Goal: Task Accomplishment & Management: Use online tool/utility

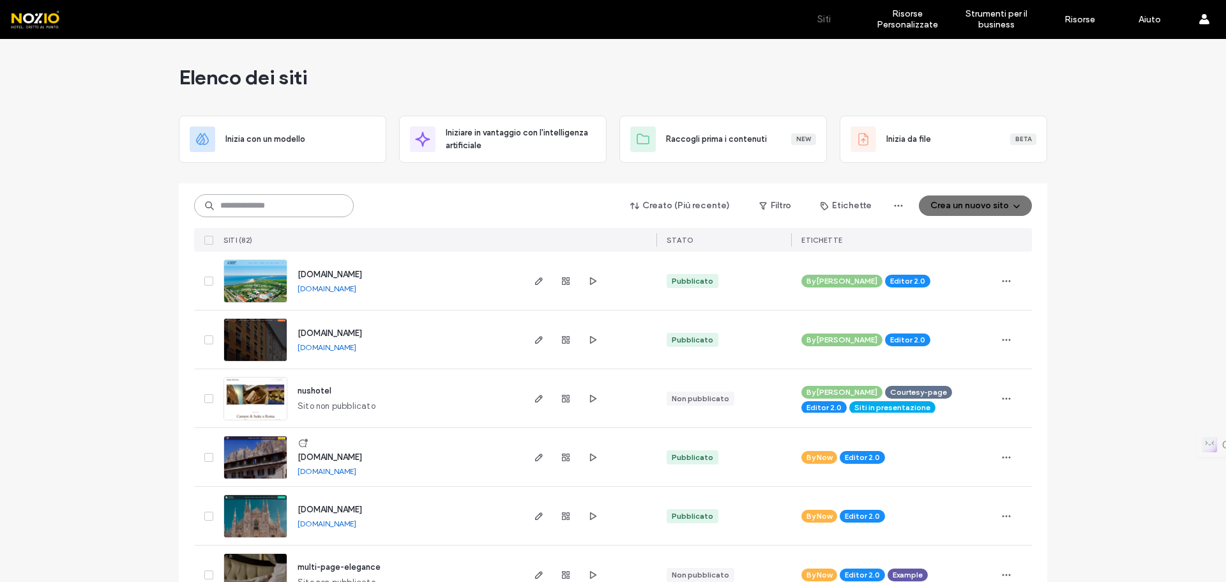
click at [284, 204] on input at bounding box center [274, 205] width 160 height 23
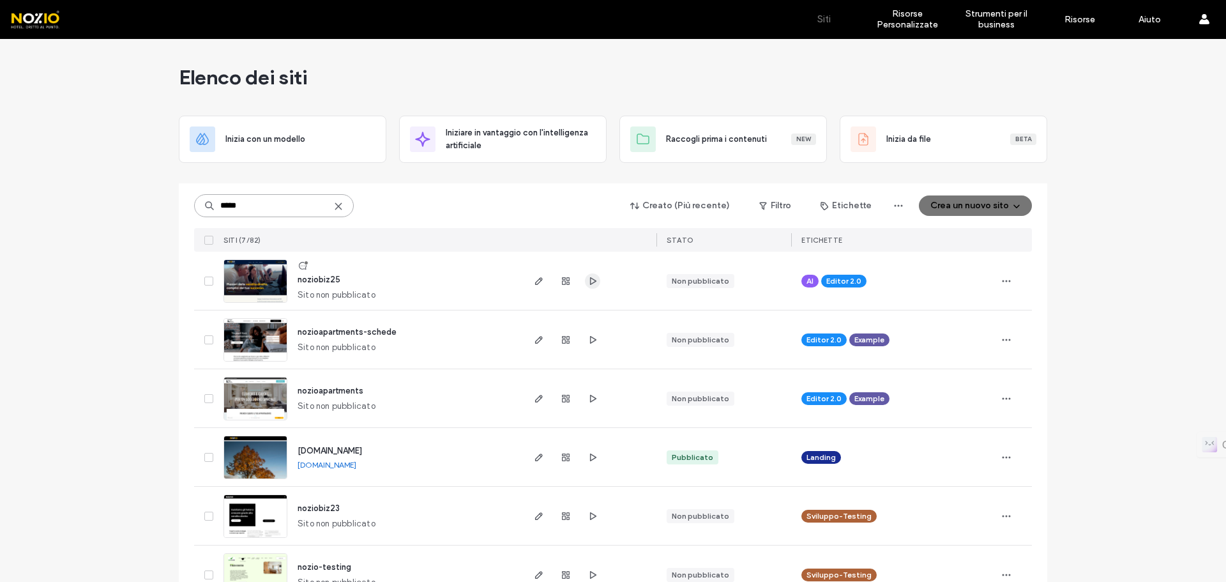
type input "*****"
click at [589, 283] on icon "button" at bounding box center [593, 281] width 10 height 10
click at [534, 278] on icon "button" at bounding box center [539, 281] width 10 height 10
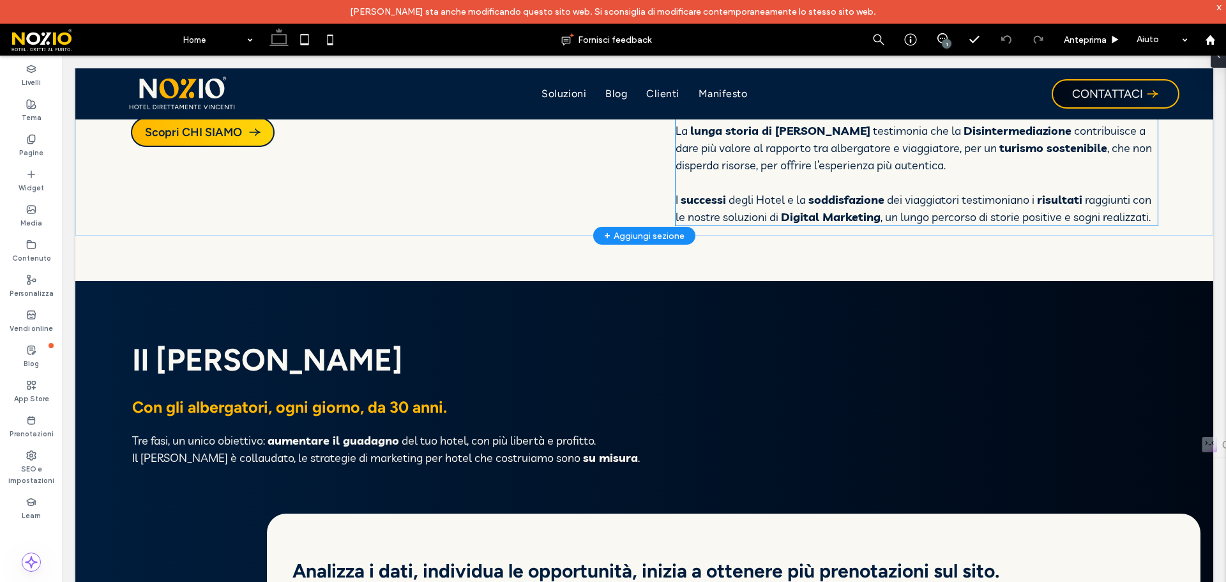
click at [840, 209] on strong "Digital Marketing" at bounding box center [831, 216] width 100 height 15
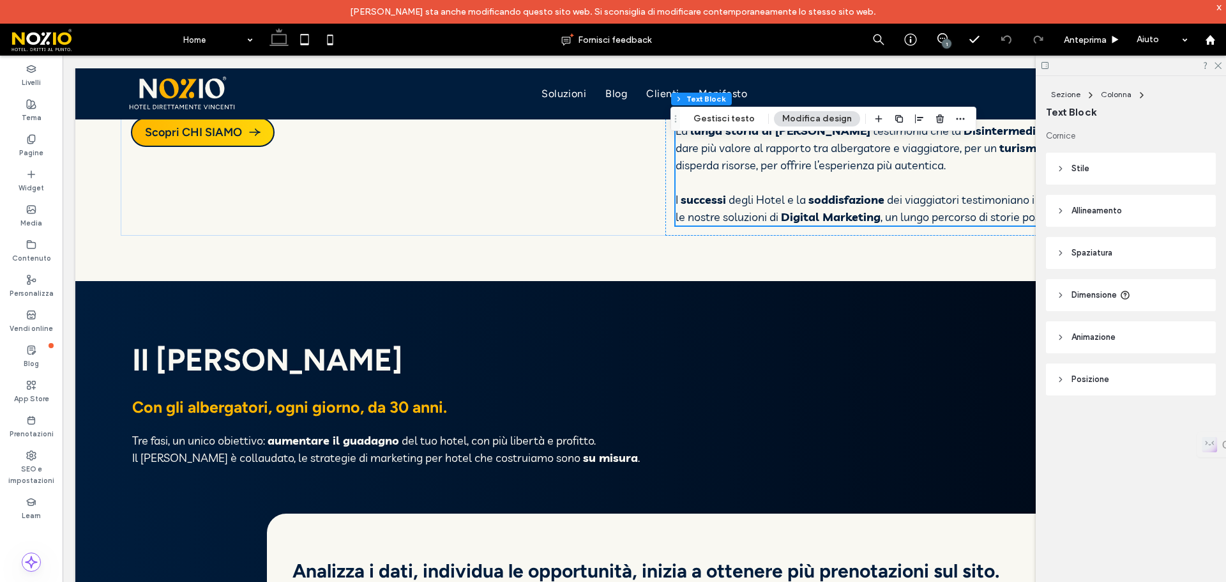
scroll to position [561, 0]
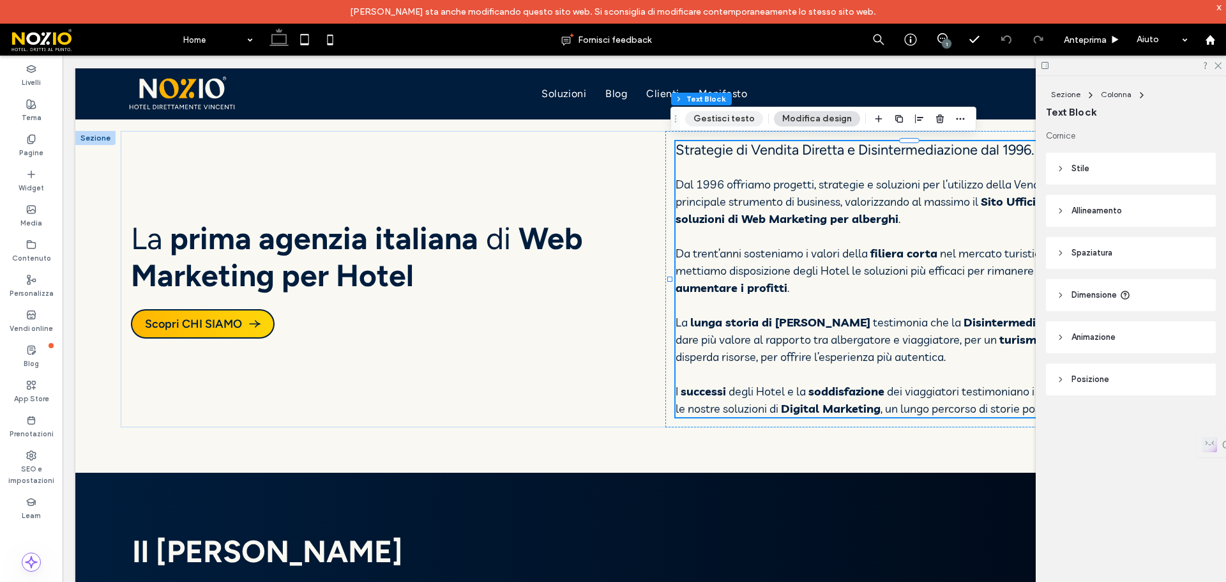
click at [726, 121] on button "Gestisci testo" at bounding box center [724, 118] width 78 height 15
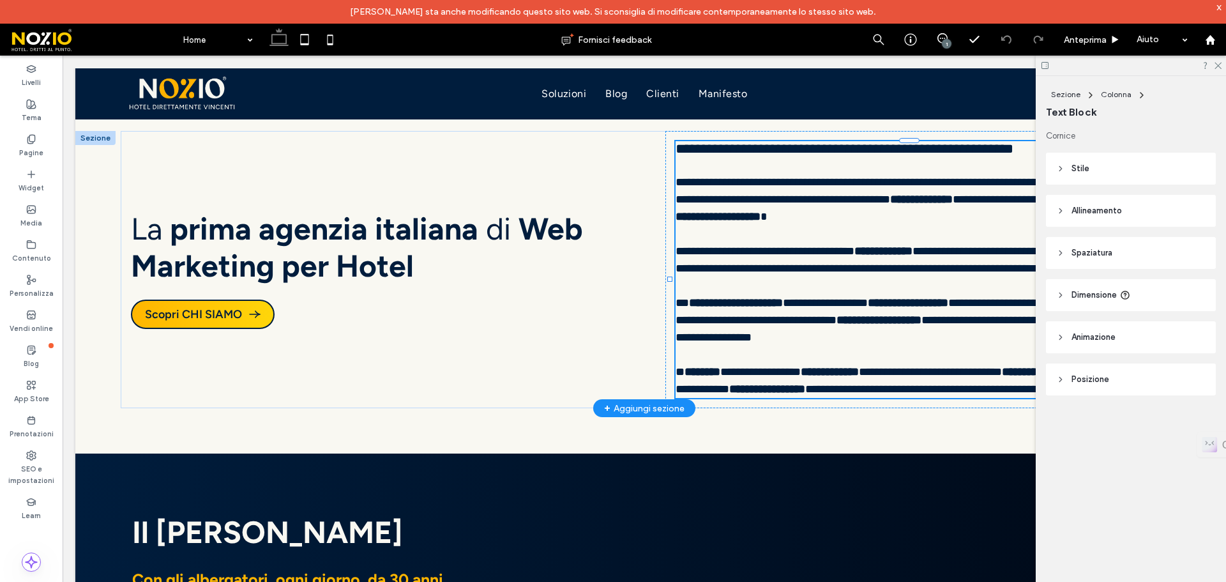
click at [874, 395] on span "**********" at bounding box center [934, 388] width 259 height 11
type input "******"
type input "**"
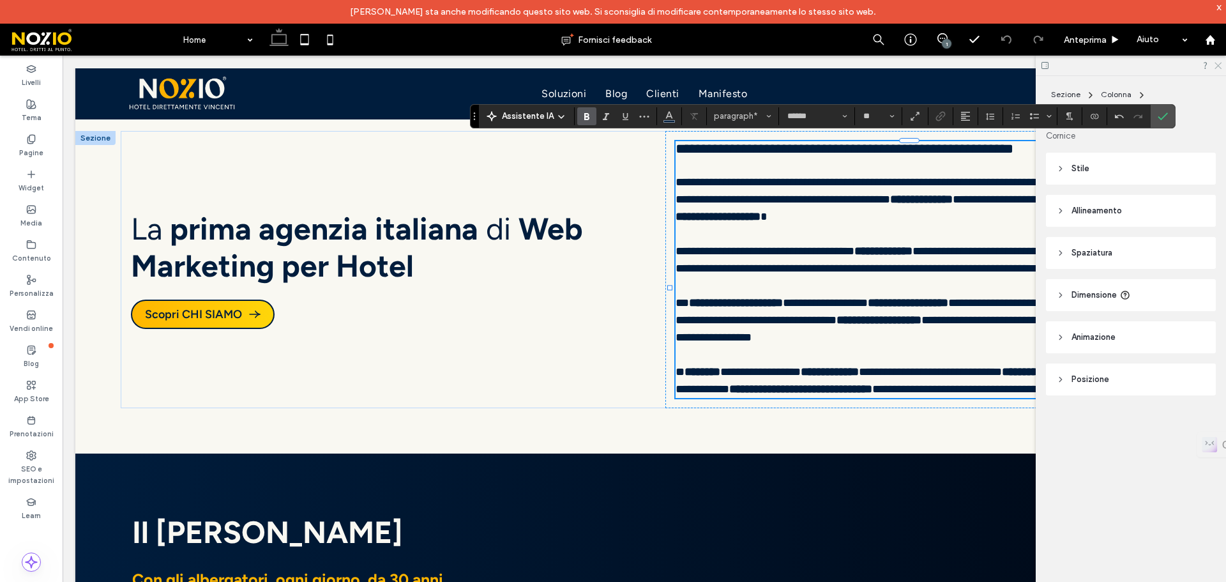
click at [1220, 66] on icon at bounding box center [1217, 65] width 8 height 8
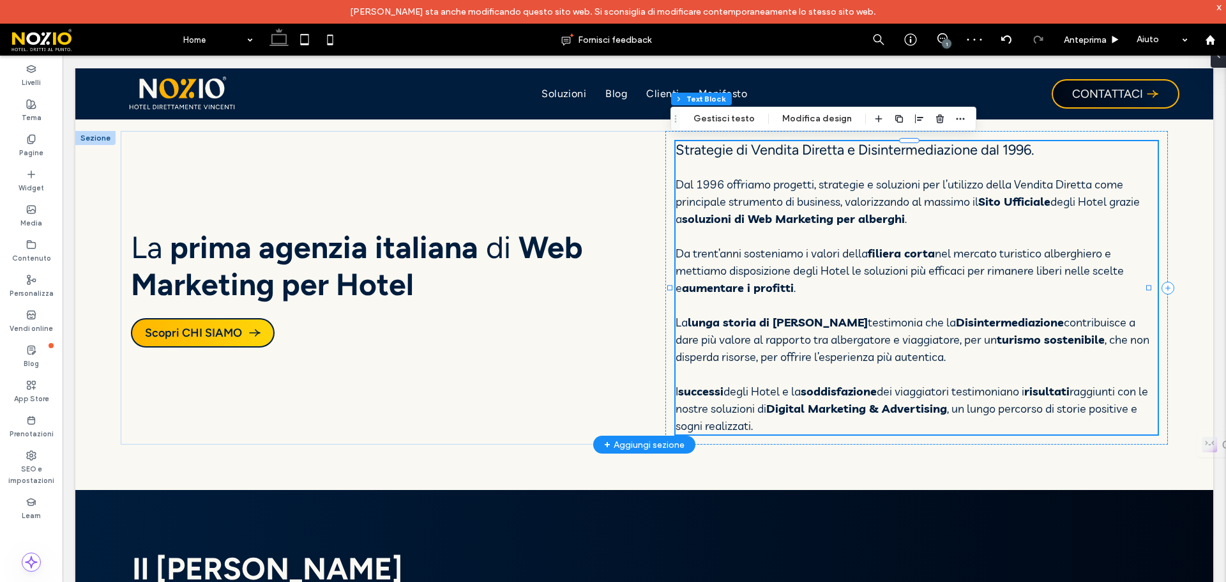
click at [947, 407] on strong "Digital Marketing & Advertising" at bounding box center [856, 408] width 181 height 15
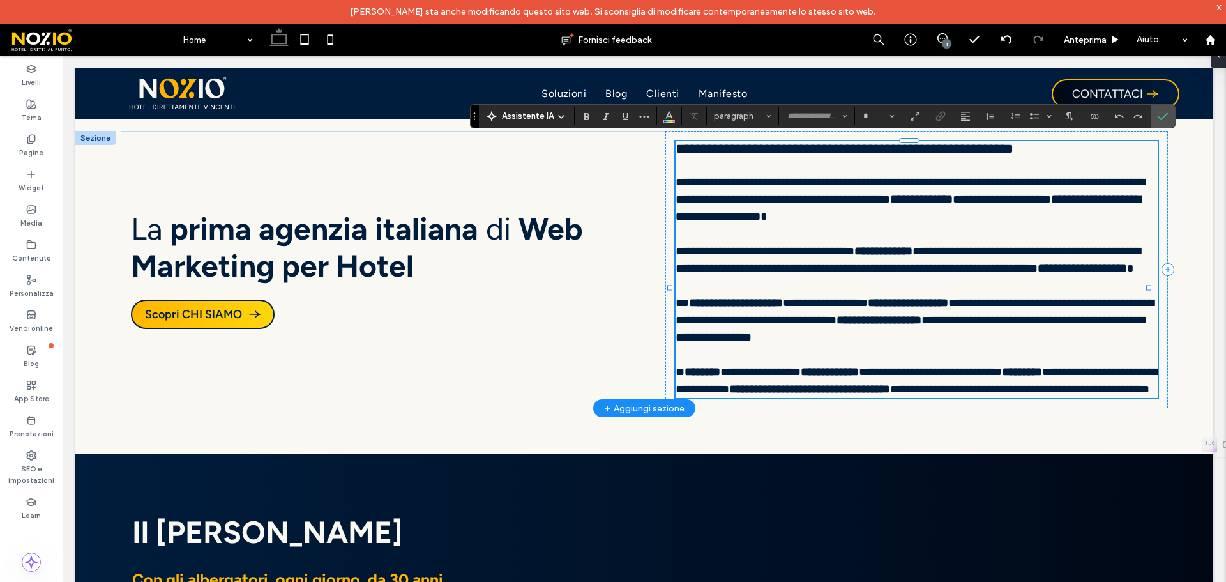
type input "******"
type input "**"
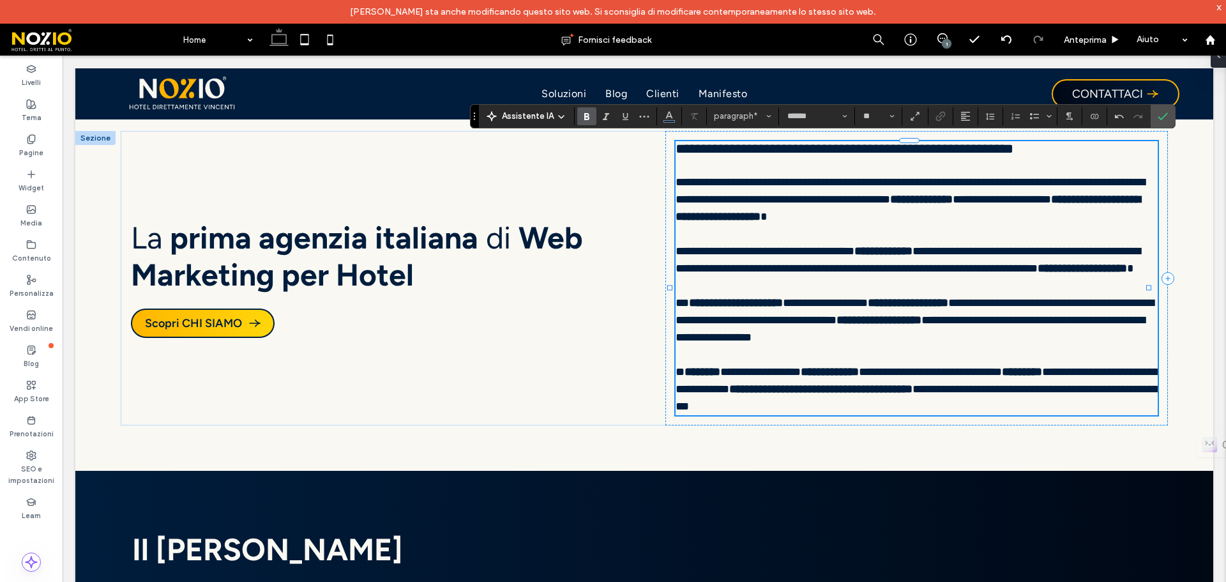
click at [1163, 118] on icon "Conferma" at bounding box center [1163, 116] width 10 height 10
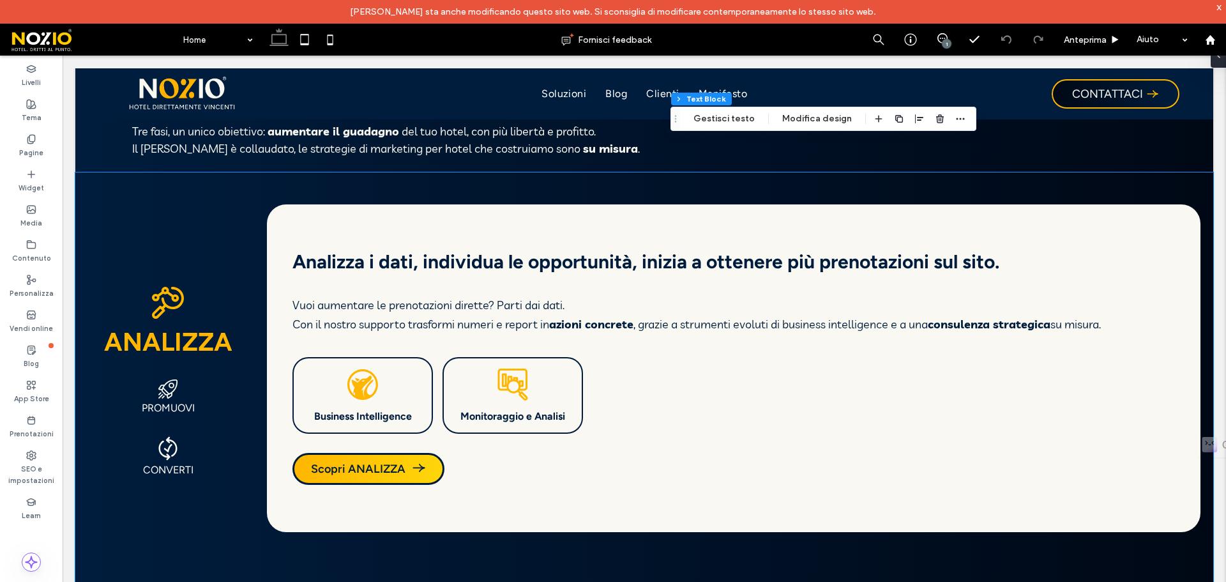
scroll to position [1086, 0]
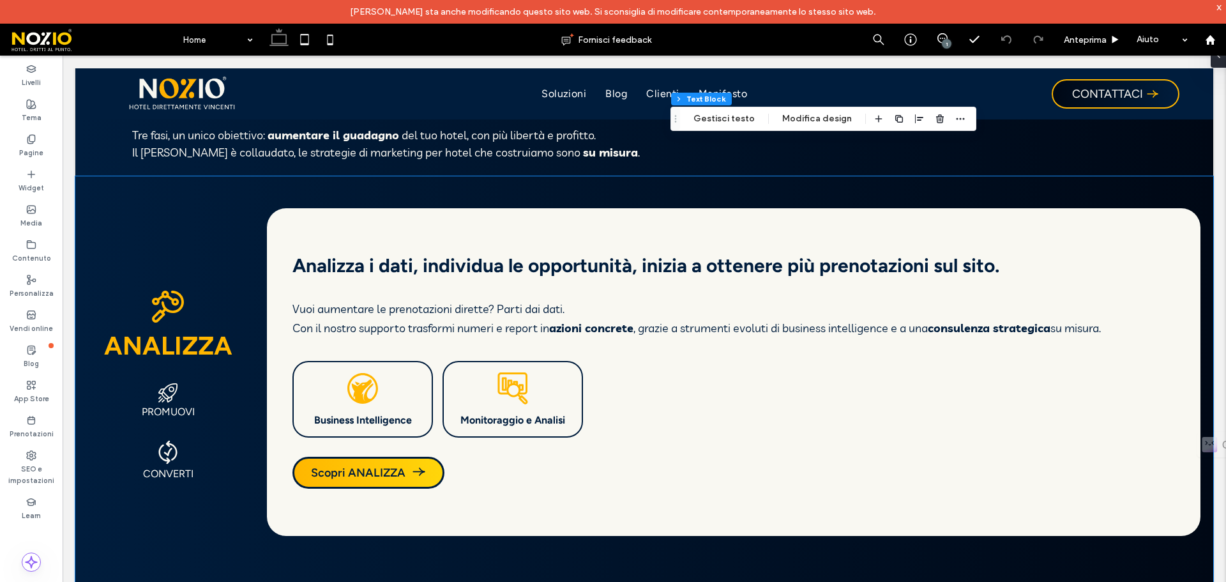
click at [1084, 327] on p "Con il nostro supporto trasformi numeri e report in azioni concrete , grazie a …" at bounding box center [733, 328] width 883 height 19
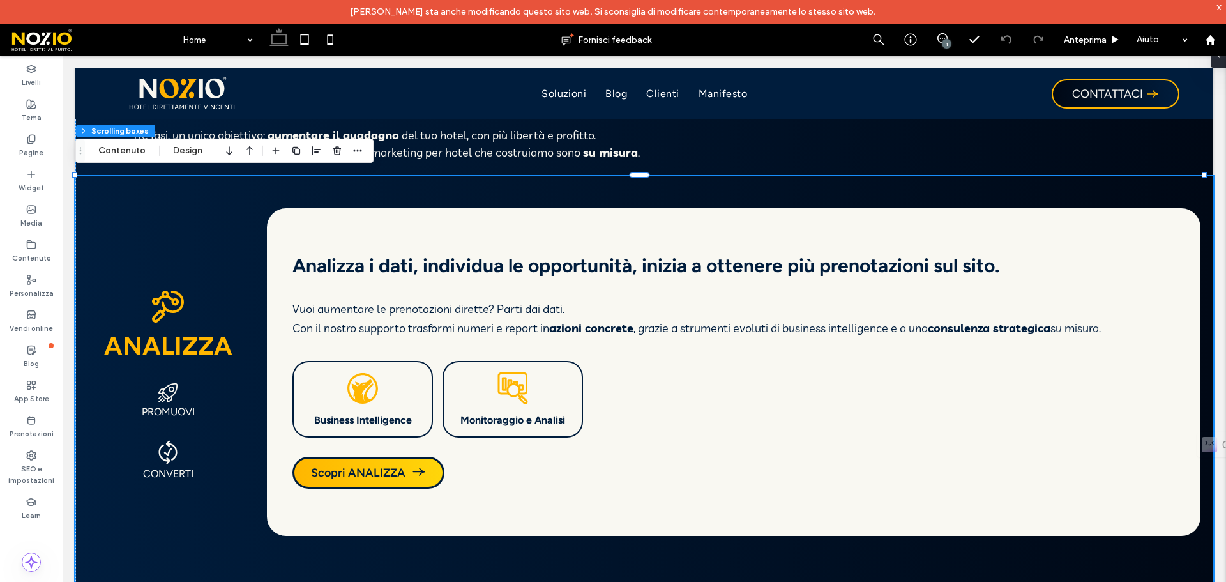
click at [628, 312] on p "Vuoi aumentare le prenotazioni dirette? Parti dai dati." at bounding box center [733, 309] width 883 height 19
click at [344, 291] on div "Analizza i dati, individua le opportunità, inizia a ottenere più prenotazioni s…" at bounding box center [734, 372] width 934 height 328
click at [456, 310] on p "Vuoi aumentare le prenotazioni dirette? Parti dai dati." at bounding box center [733, 309] width 883 height 19
click at [457, 310] on p "Vuoi aumentare le prenotazioni dirette? Parti dai dati." at bounding box center [733, 309] width 883 height 19
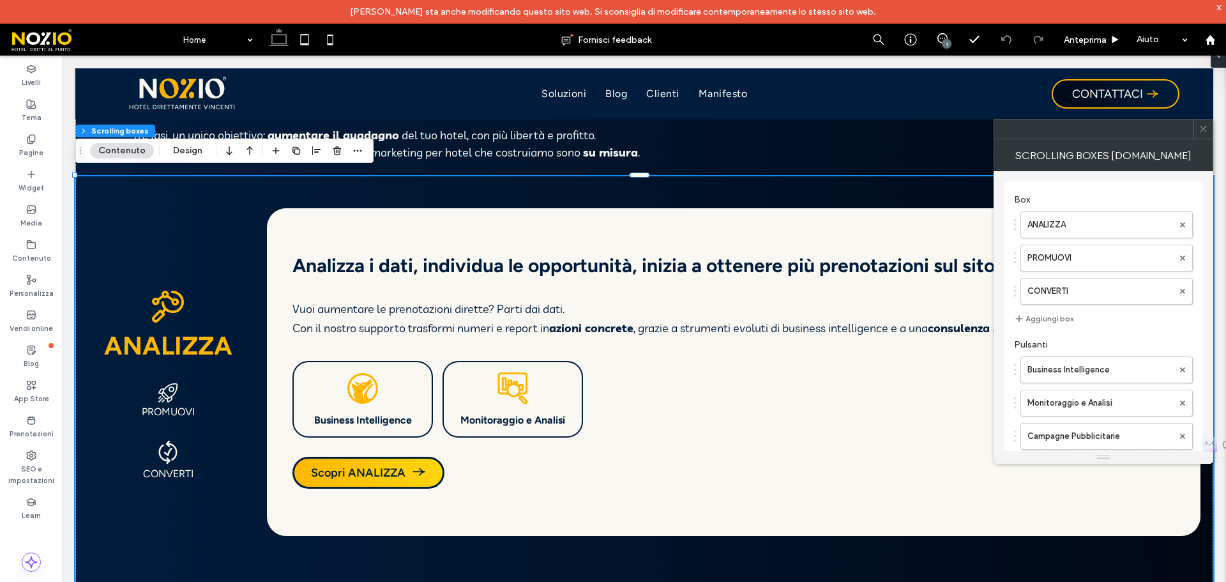
click at [975, 326] on strong "consulenza strategica" at bounding box center [989, 328] width 123 height 15
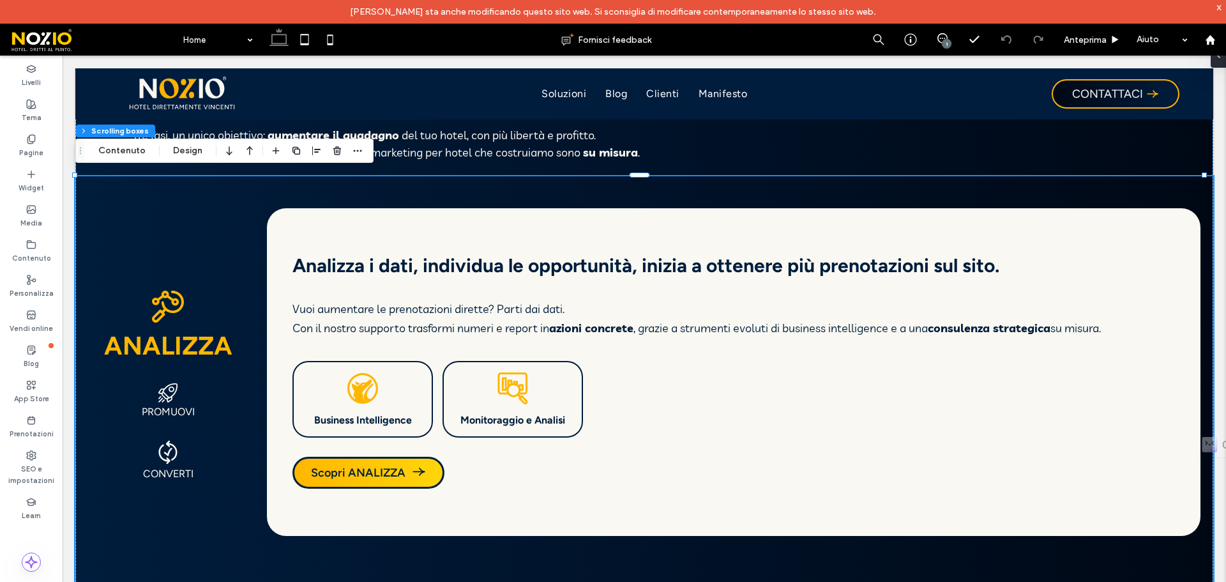
click at [973, 327] on strong "consulenza strategica" at bounding box center [989, 328] width 123 height 15
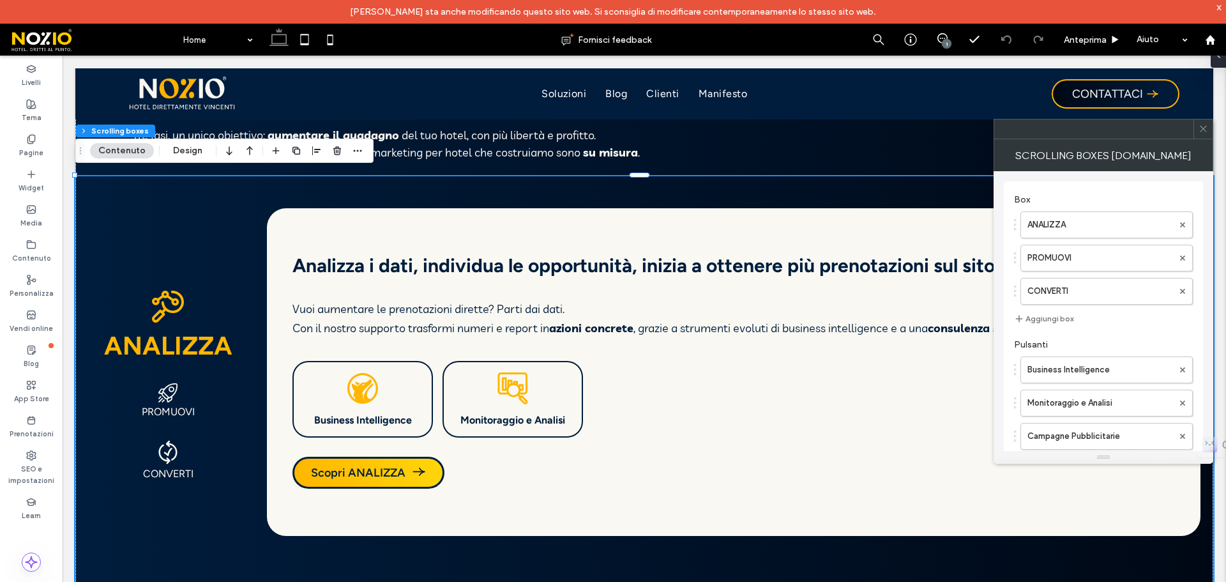
click at [97, 147] on button "Contenuto" at bounding box center [122, 150] width 64 height 15
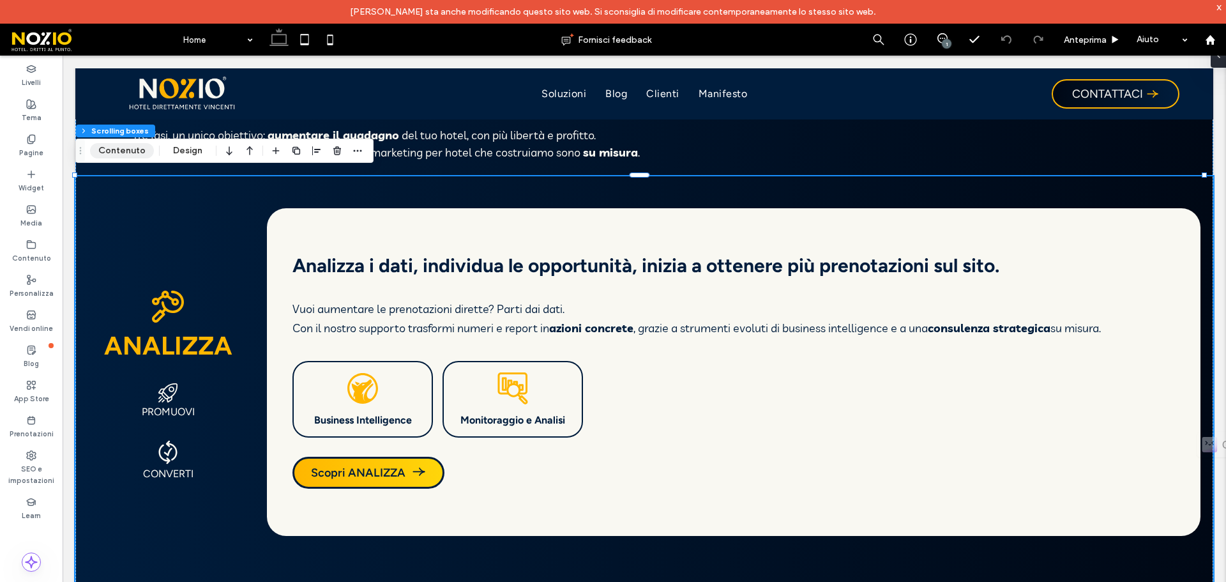
click at [124, 149] on button "Contenuto" at bounding box center [122, 150] width 64 height 15
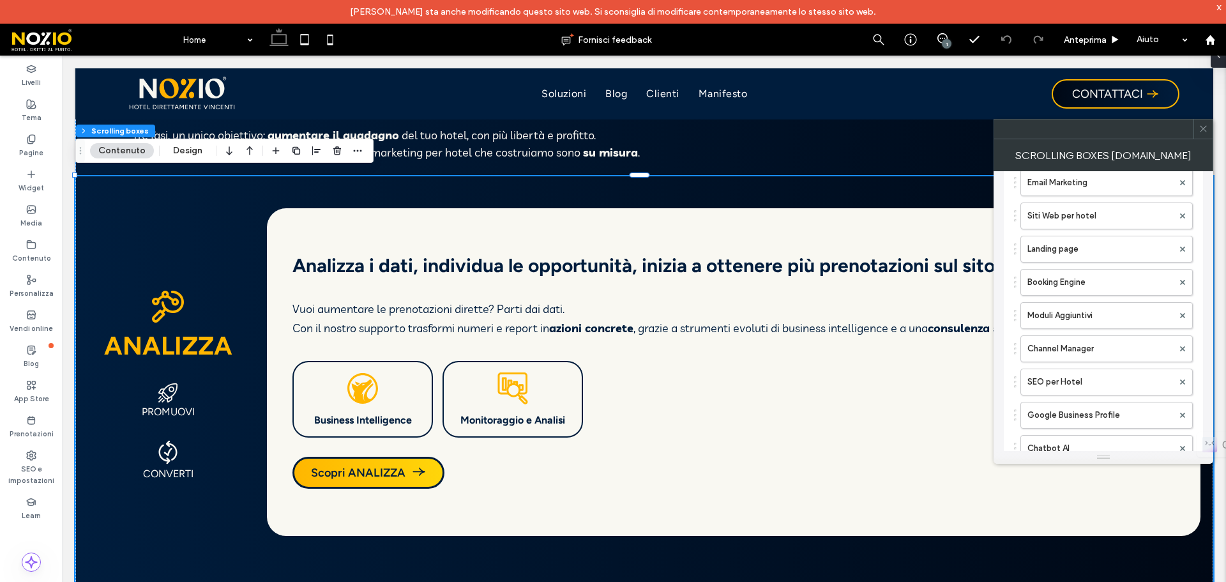
scroll to position [511, 0]
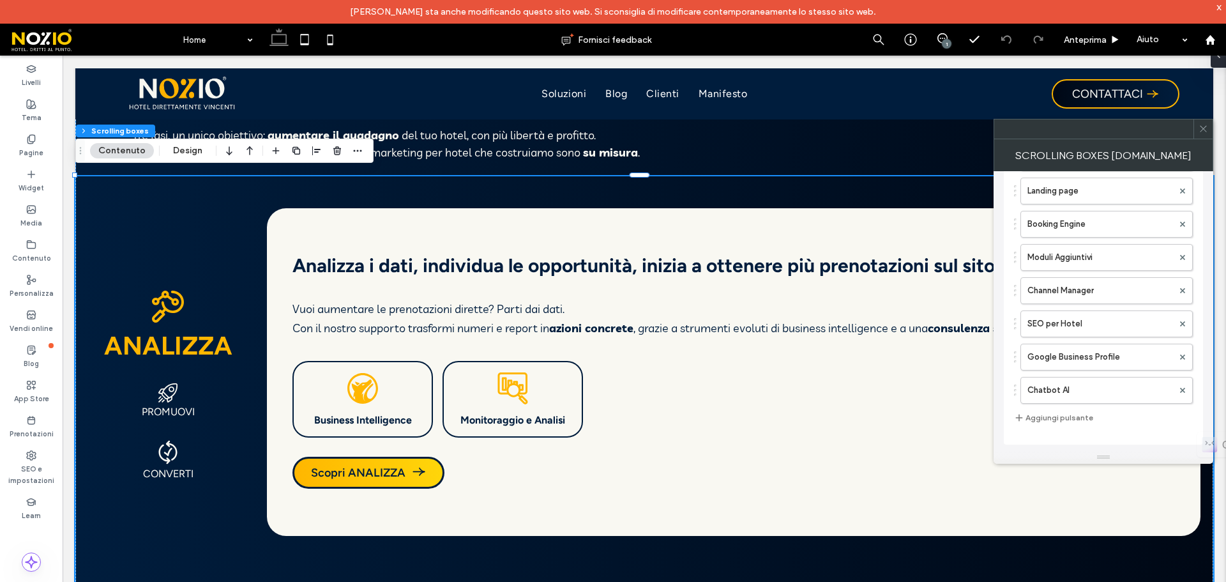
click at [814, 381] on div ".st0- { fill: #ffb100; } Business Intelligence .st0- { fill: #ffb100; } Monitor…" at bounding box center [733, 399] width 883 height 77
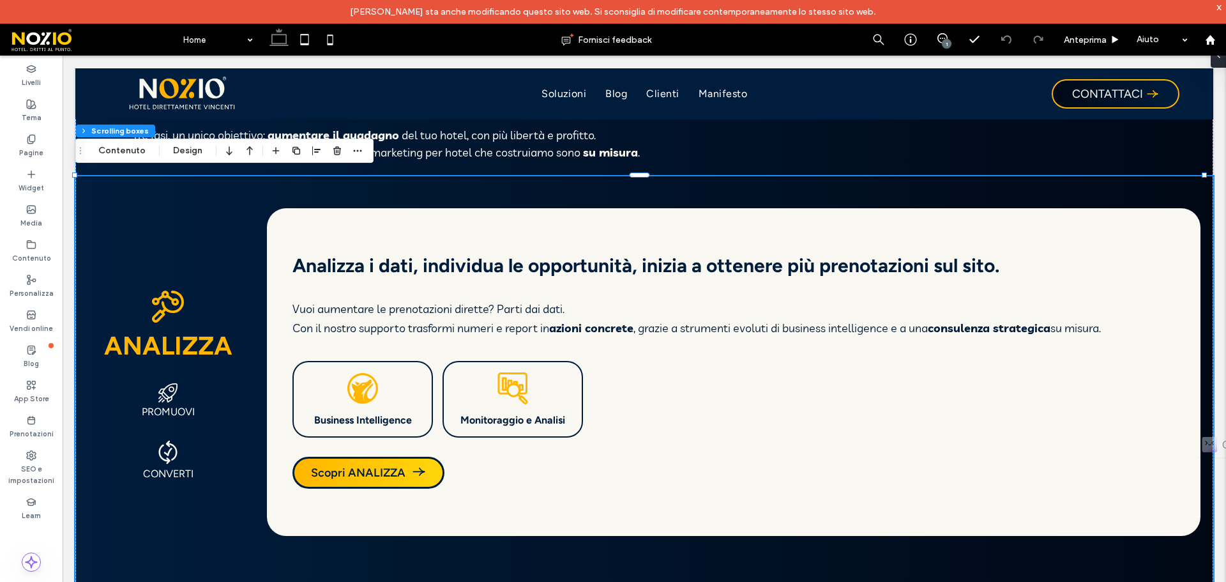
click at [931, 326] on p "Con il nostro supporto trasformi numeri e report in azioni concrete , grazie a …" at bounding box center [733, 328] width 883 height 19
click at [346, 333] on p "Con il nostro supporto trasformi numeri e report in azioni concrete , grazie a …" at bounding box center [733, 328] width 883 height 19
click at [1005, 327] on strong "consulenza strategica" at bounding box center [989, 328] width 123 height 15
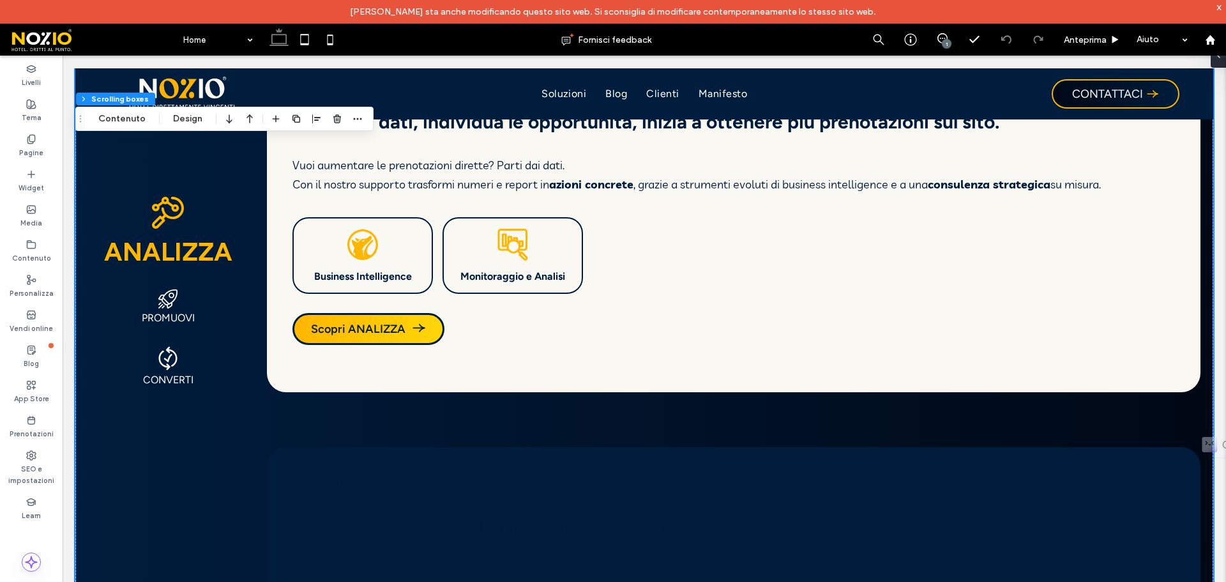
scroll to position [1213, 0]
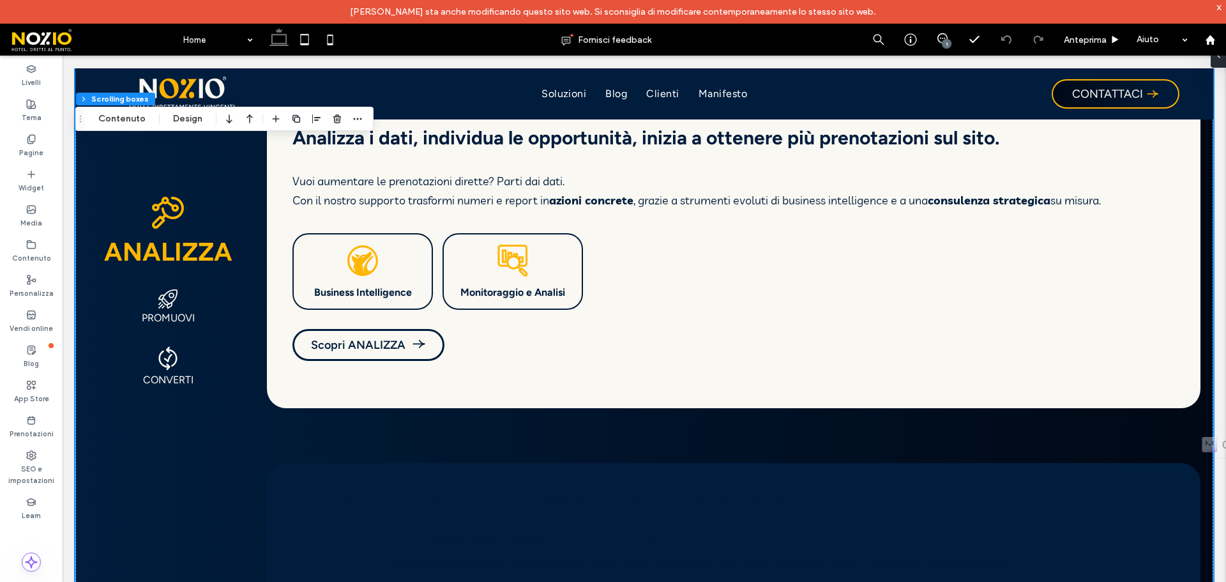
click at [324, 341] on span "Scopri ANALIZZA" at bounding box center [358, 345] width 95 height 14
click at [392, 341] on span "Scopri ANALIZZA" at bounding box center [358, 345] width 95 height 14
click at [393, 338] on span "Scopri ANALIZZA" at bounding box center [358, 345] width 95 height 14
